Goal: Information Seeking & Learning: Find specific fact

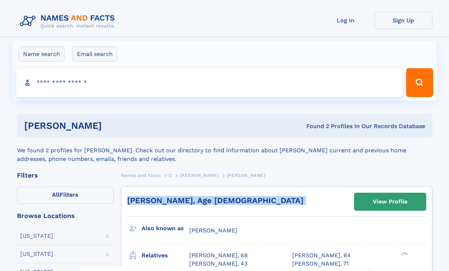
drag, startPoint x: 332, startPoint y: 193, endPoint x: 333, endPoint y: 182, distance: 11.3
drag, startPoint x: 333, startPoint y: 182, endPoint x: 323, endPoint y: 203, distance: 23.4
click at [323, 203] on div "Noriko Clement, Age 93 View Profile" at bounding box center [276, 203] width 299 height 21
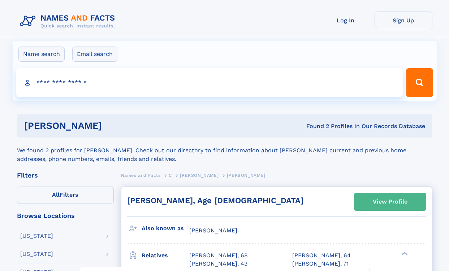
click at [375, 204] on div "View Profile" at bounding box center [389, 201] width 35 height 17
